Goal: Task Accomplishment & Management: Use online tool/utility

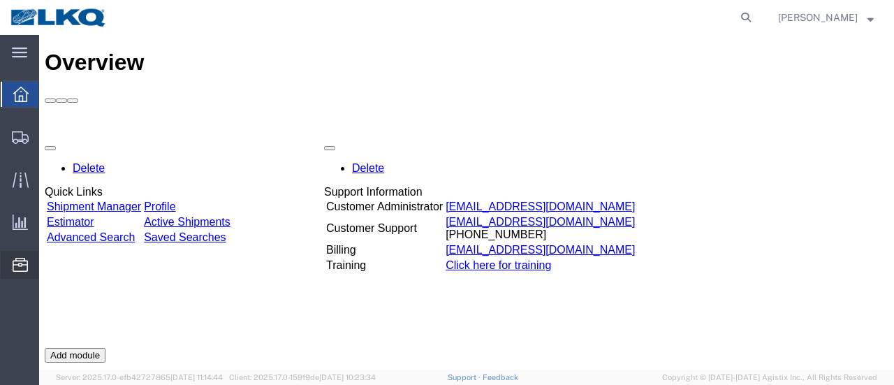
click at [0, 0] on span "Location Appointment" at bounding box center [0, 0] width 0 height 0
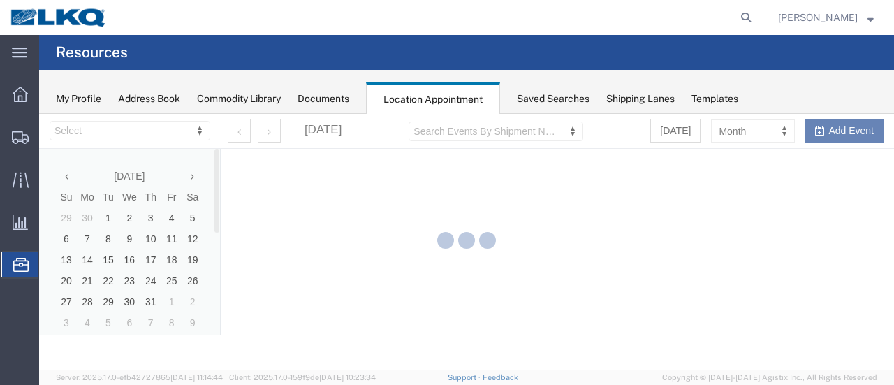
select select "28712"
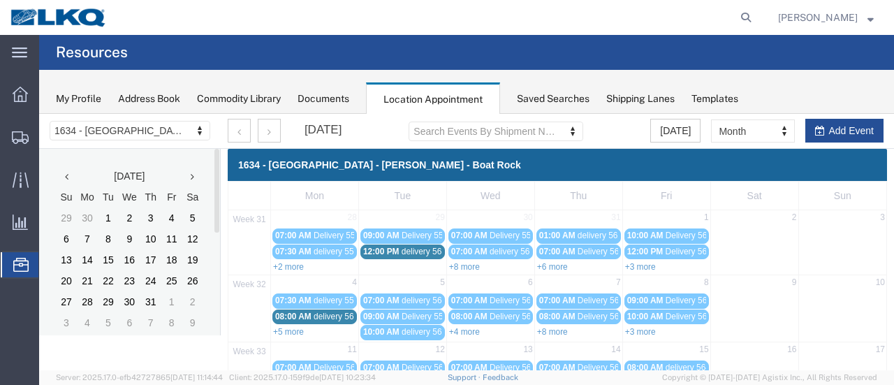
scroll to position [140, 0]
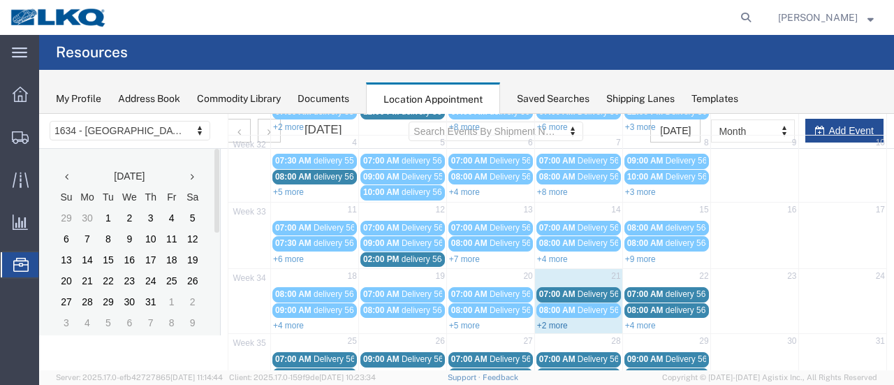
click at [541, 321] on link "+2 more" at bounding box center [552, 326] width 31 height 10
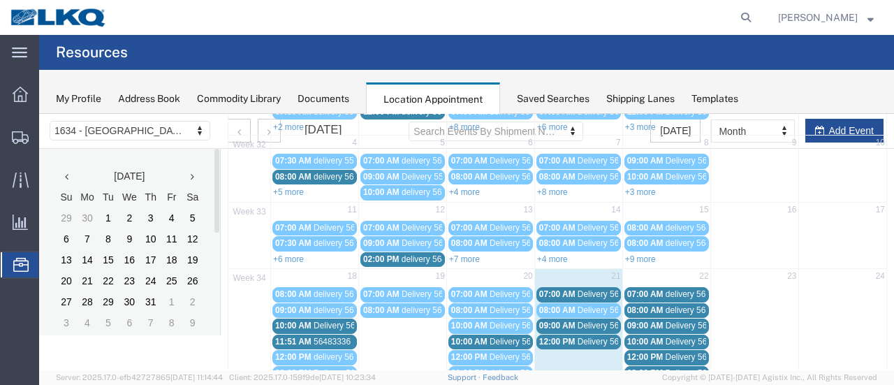
click at [587, 321] on span "Delivery 56205295" at bounding box center [612, 326] width 69 height 10
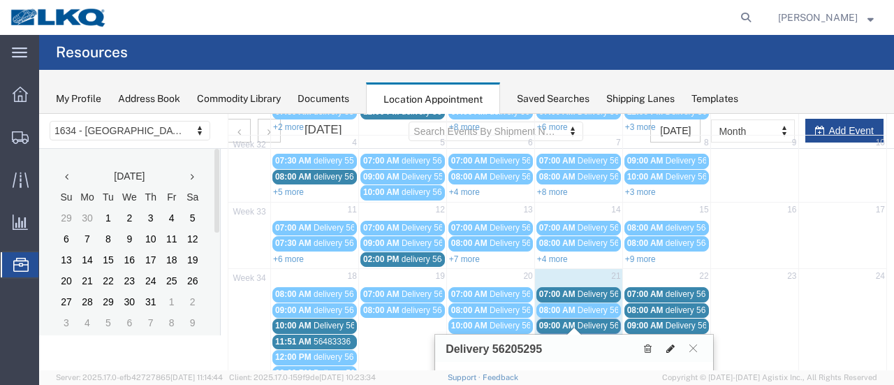
click at [669, 344] on icon at bounding box center [670, 349] width 8 height 10
select select "1"
select select
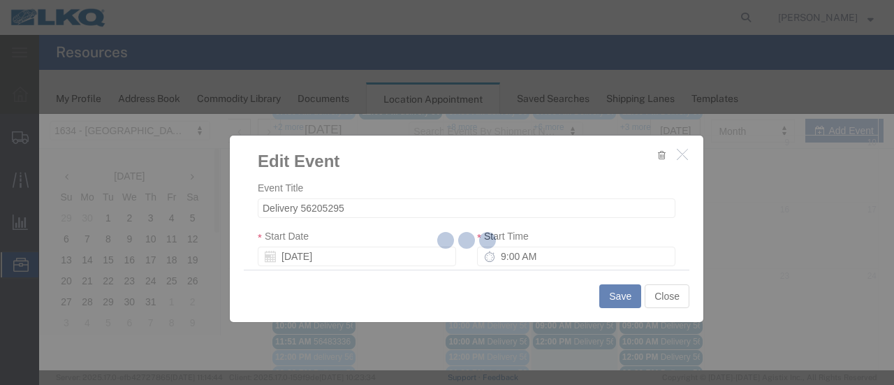
select select
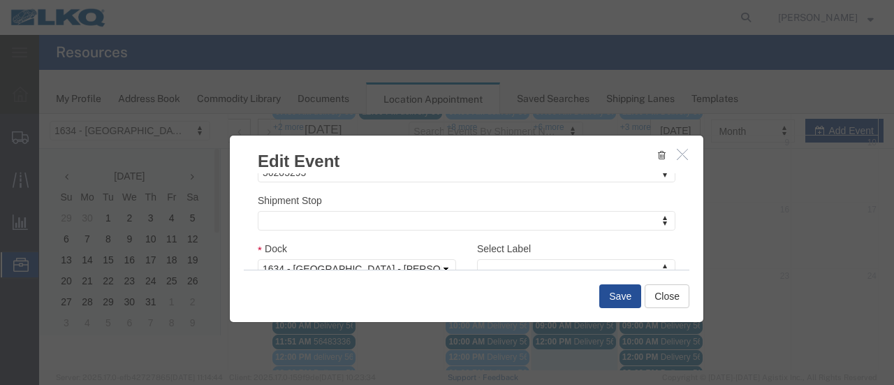
scroll to position [209, 0]
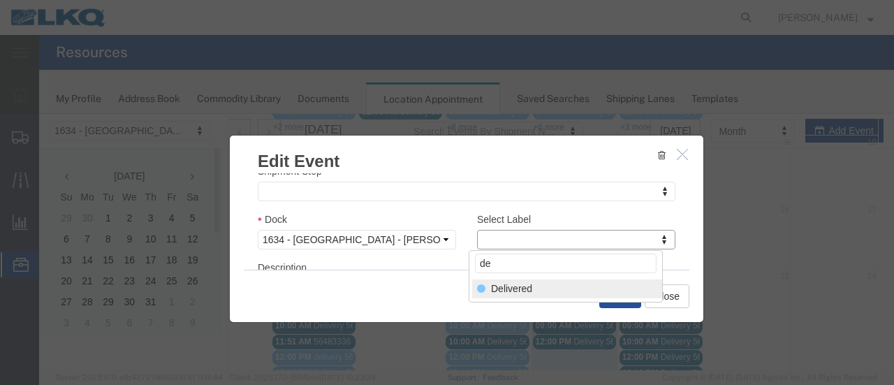
type input "de"
select select "40"
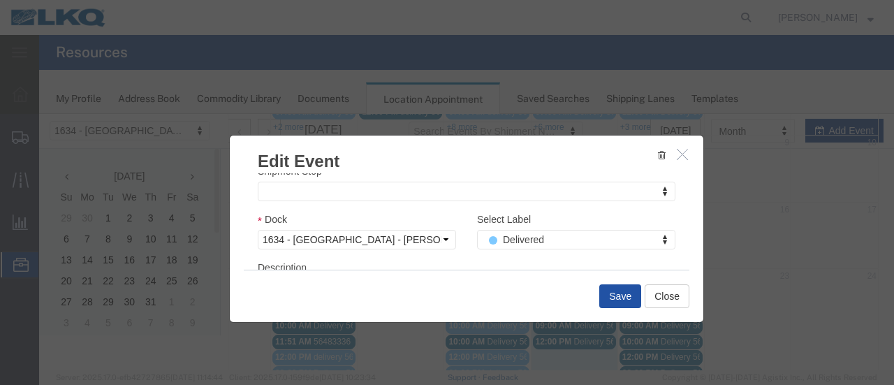
click at [610, 295] on button "Save" at bounding box center [620, 296] width 42 height 24
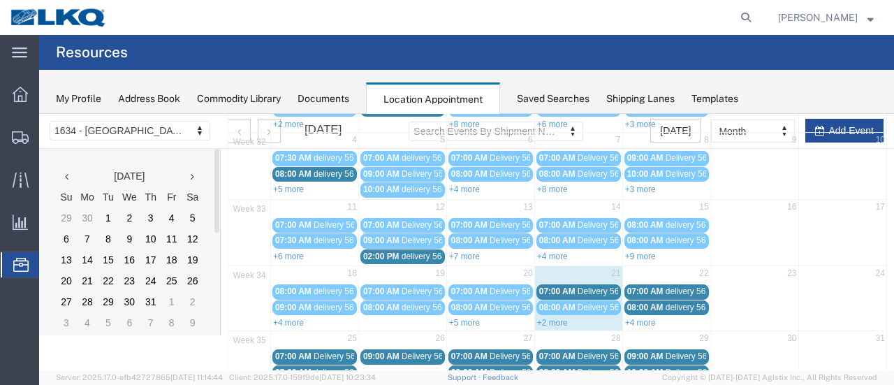
scroll to position [159, 0]
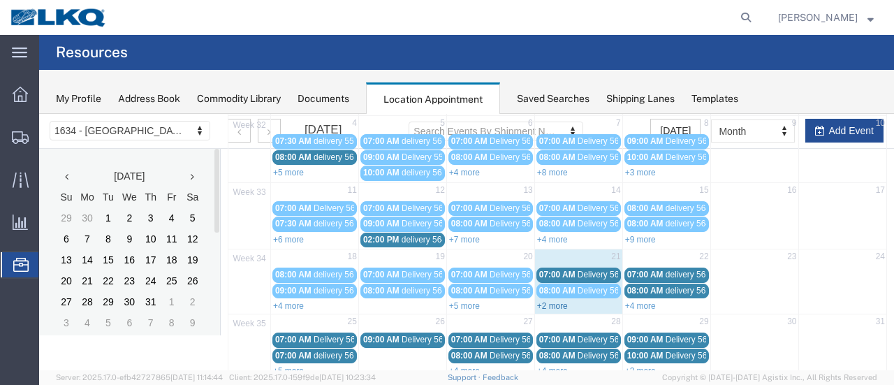
click at [551, 301] on link "+2 more" at bounding box center [552, 306] width 31 height 10
